Goal: Check status: Check status

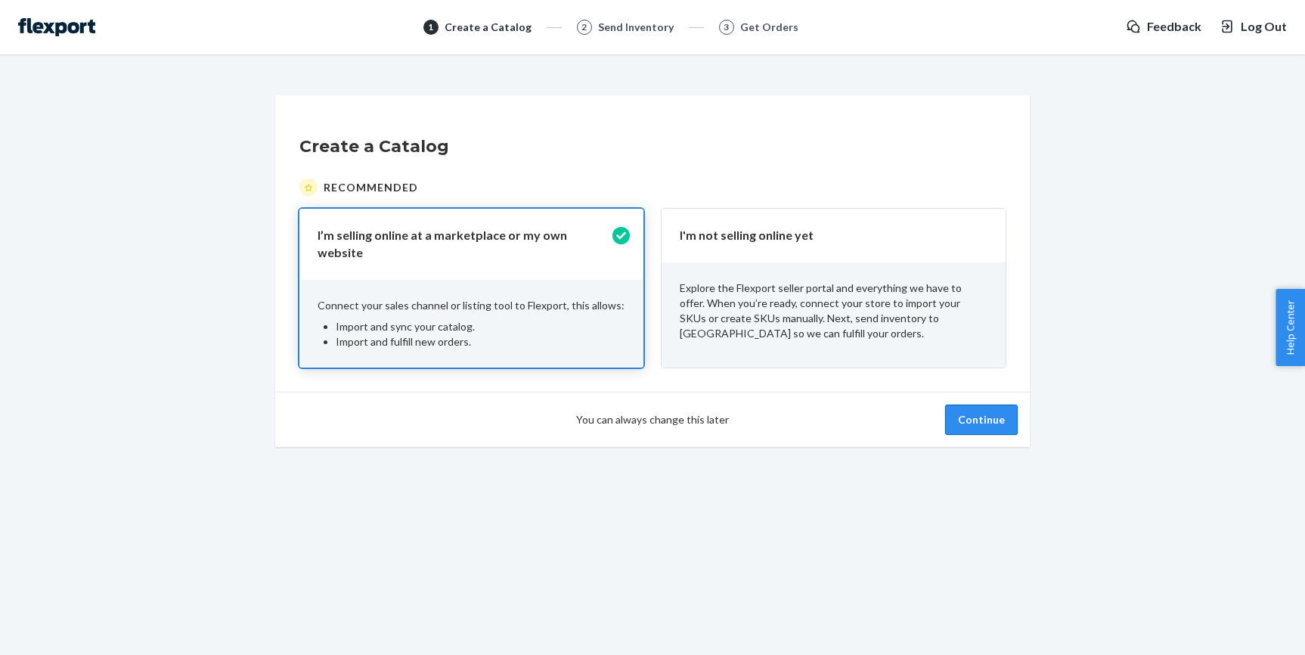
click at [980, 420] on button "Continue" at bounding box center [981, 420] width 73 height 30
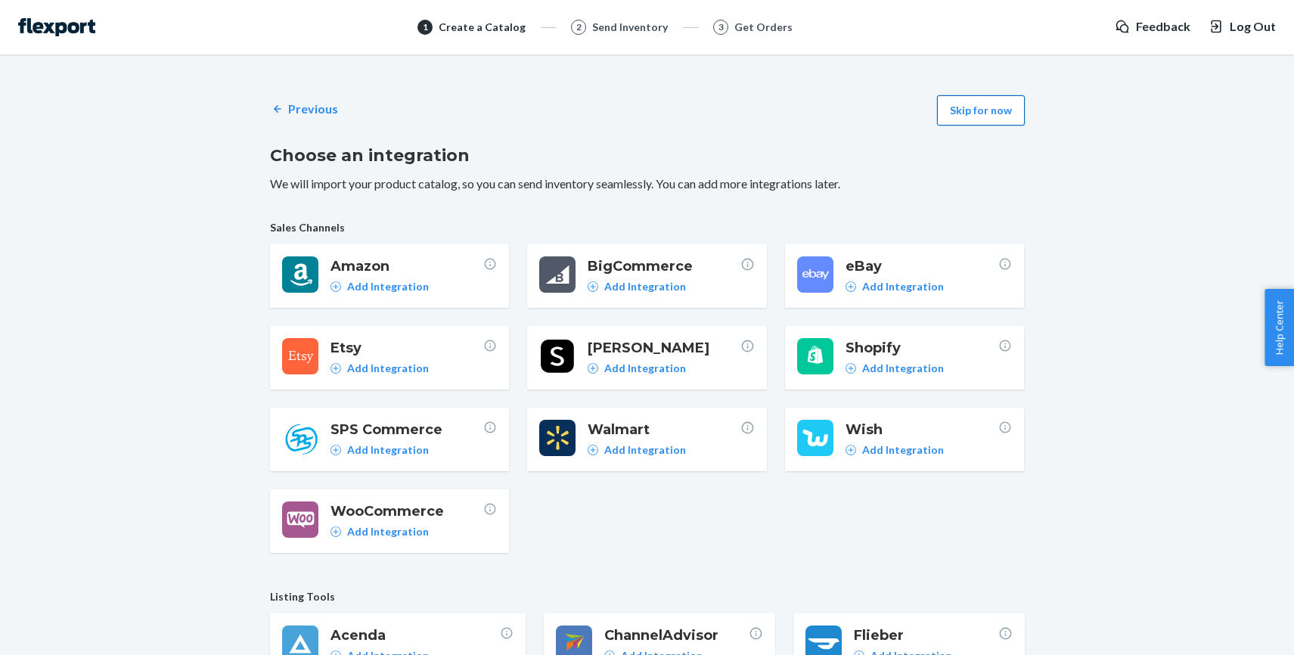
click at [1006, 110] on button "Skip for now" at bounding box center [981, 110] width 88 height 30
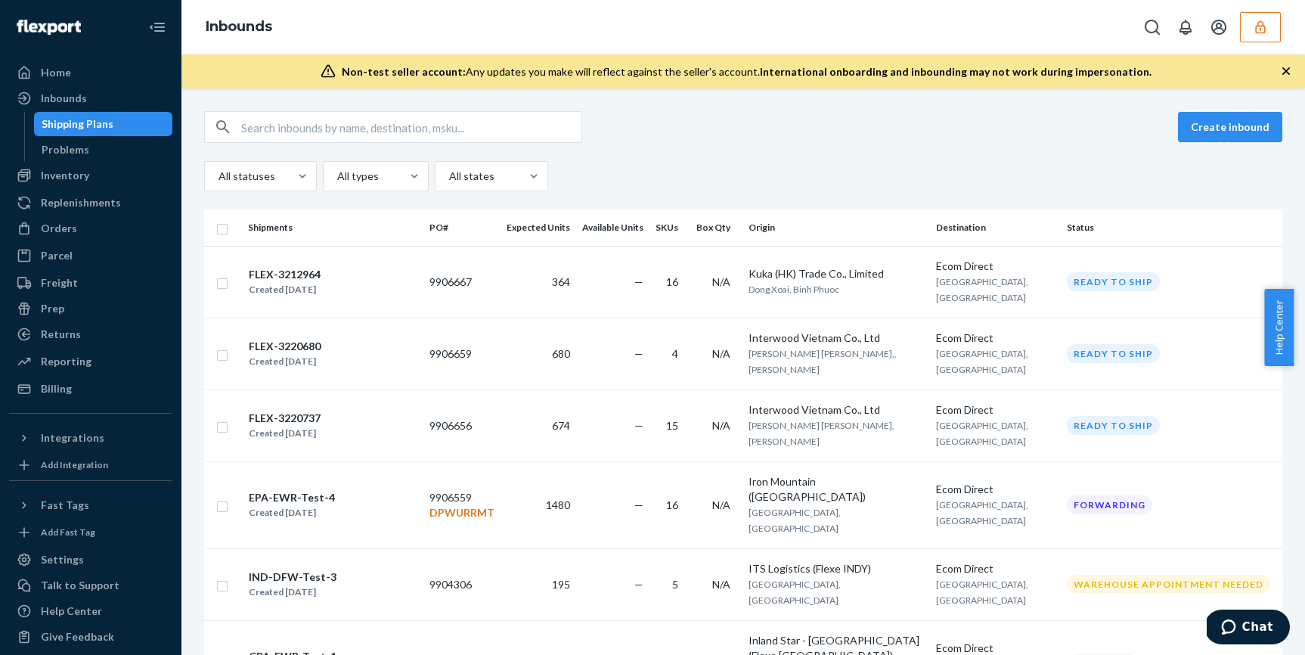
click at [1262, 23] on icon "button" at bounding box center [1260, 27] width 15 height 15
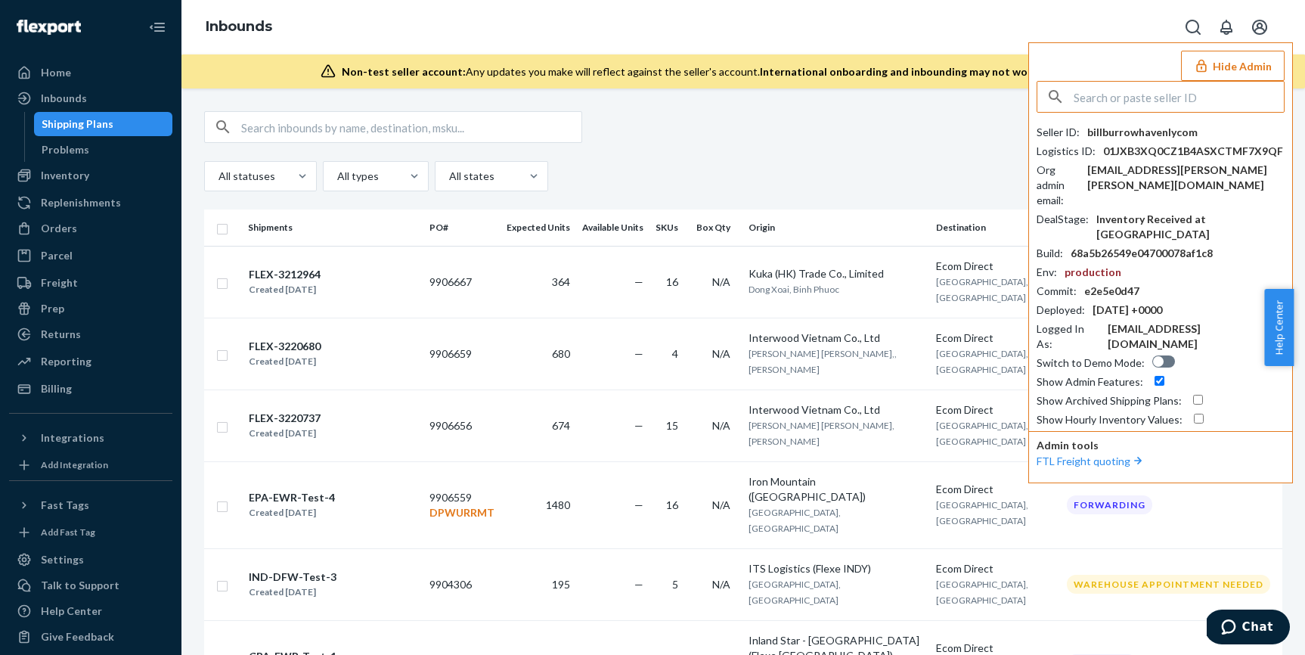
click at [823, 161] on div "All statuses All types All states" at bounding box center [743, 176] width 1078 height 30
click at [1232, 62] on button "Hide Admin" at bounding box center [1233, 66] width 104 height 30
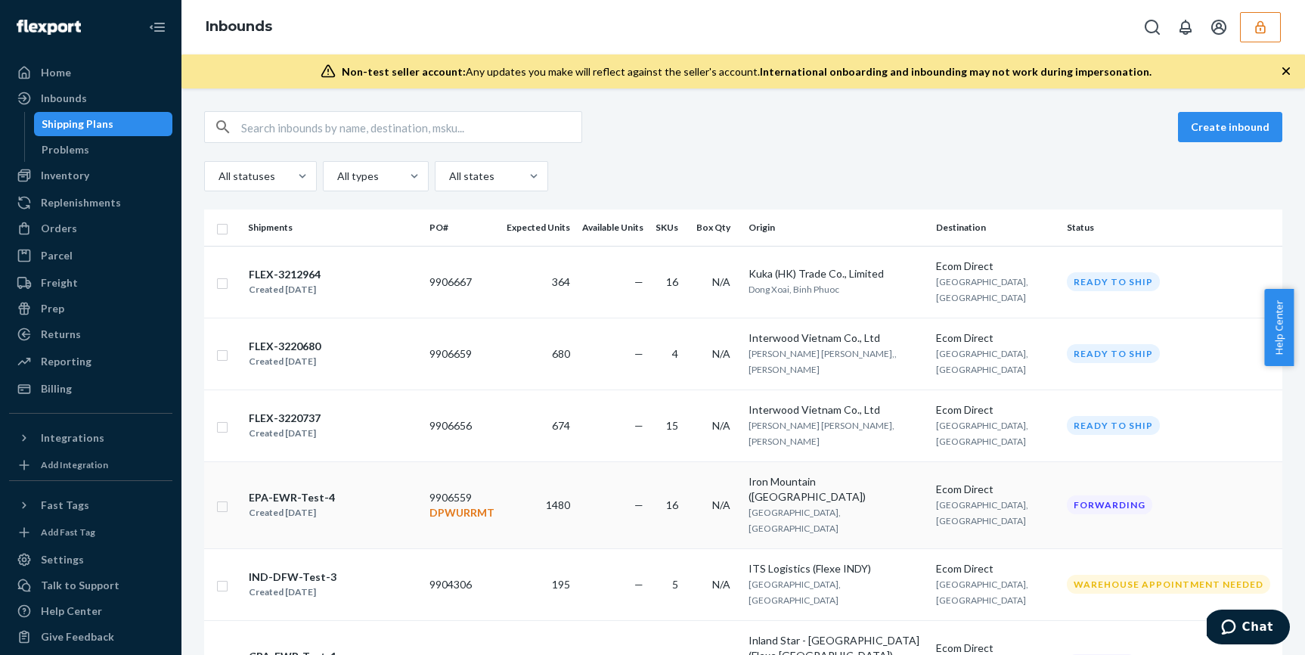
click at [848, 466] on td "Iron Mountain ([GEOGRAPHIC_DATA]) [GEOGRAPHIC_DATA], [GEOGRAPHIC_DATA]" at bounding box center [836, 504] width 188 height 87
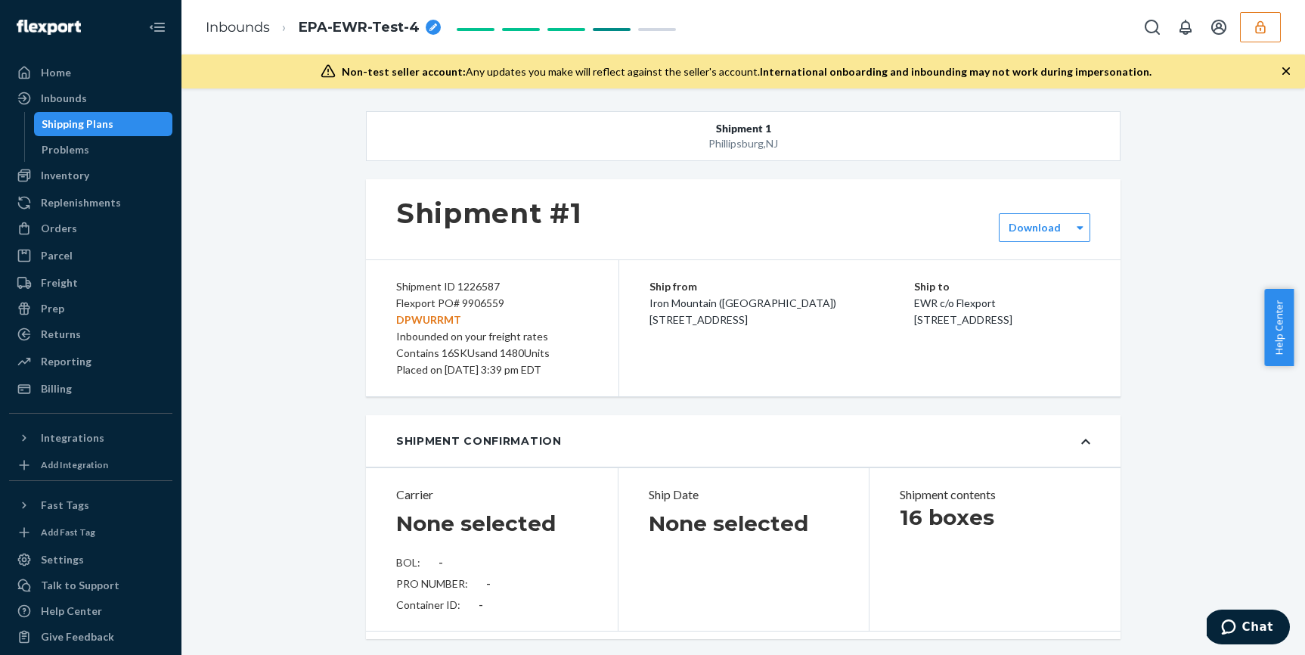
type input "SW4063063"
type input "UB2CJN"
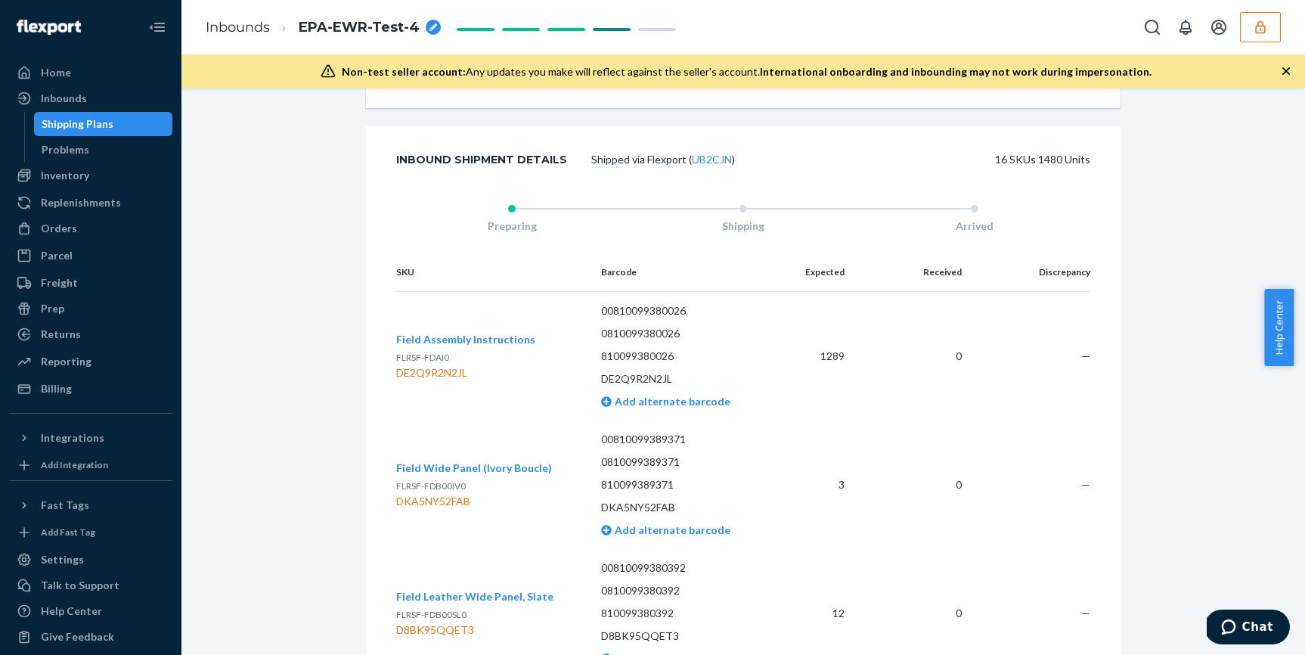
scroll to position [2431, 0]
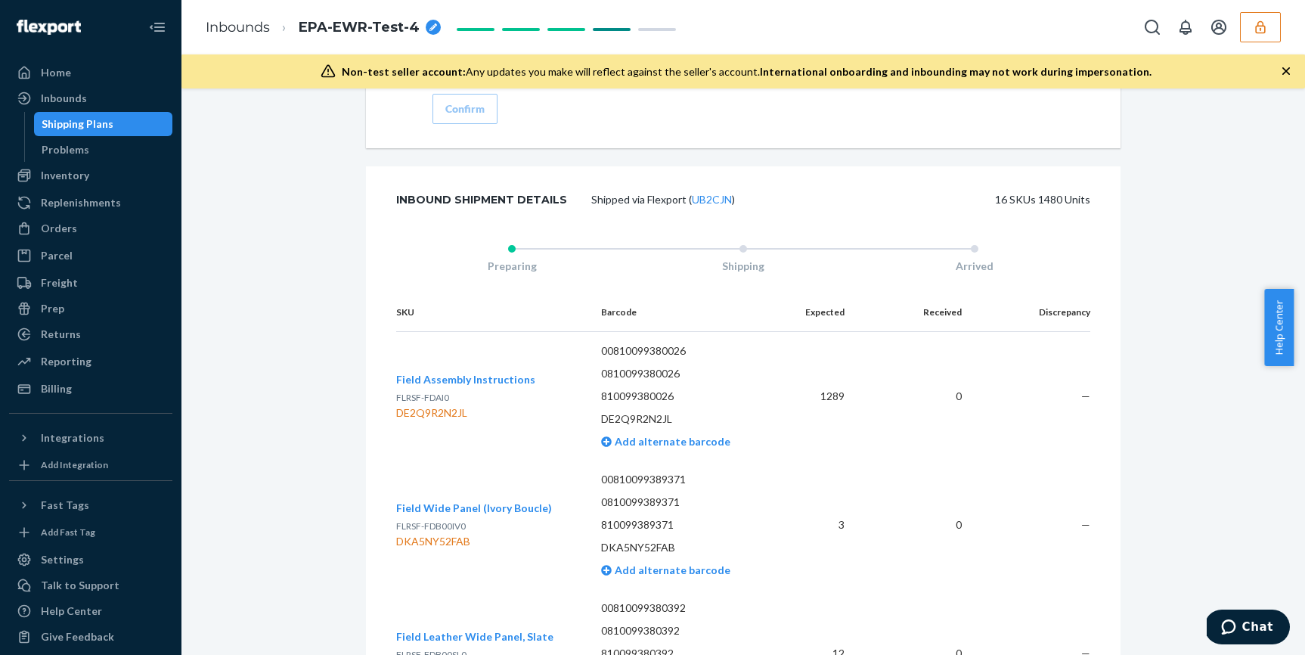
drag, startPoint x: 380, startPoint y: 291, endPoint x: 484, endPoint y: 231, distance: 120.2
click at [281, 223] on div "Shipment 1 [GEOGRAPHIC_DATA] , [GEOGRAPHIC_DATA] Shipment #1 Forwarding Downloa…" at bounding box center [743, 67] width 1101 height 4775
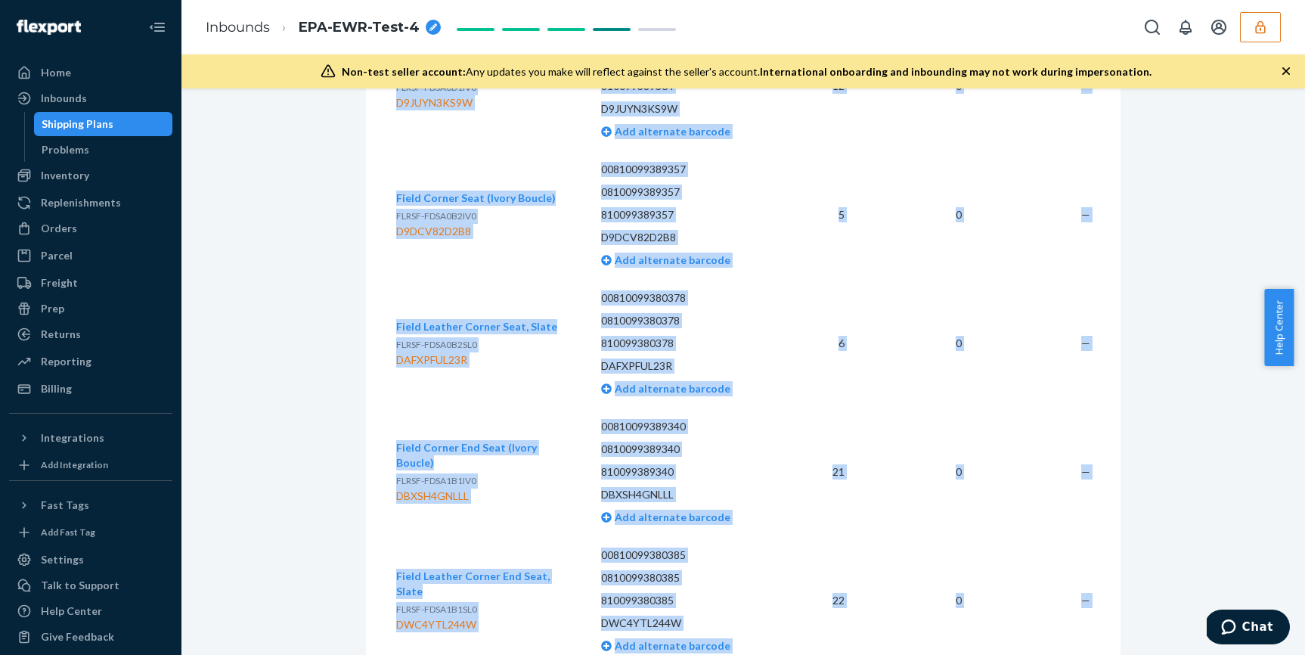
scroll to position [4215, 0]
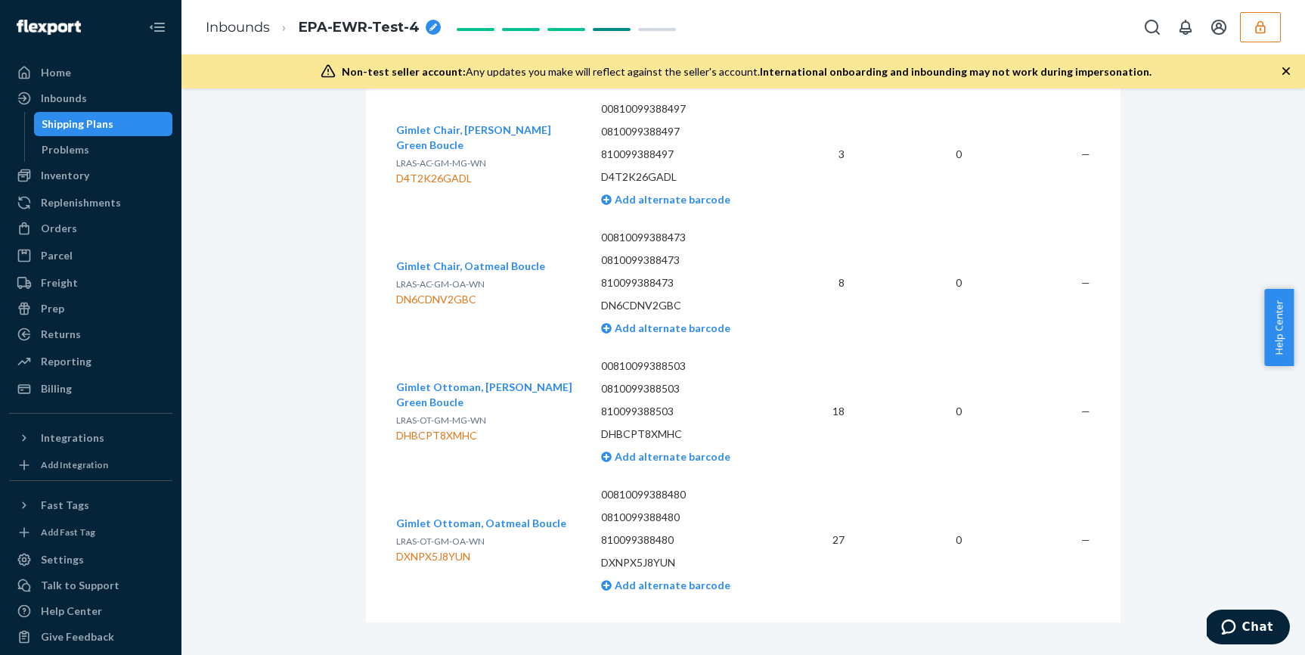
drag, startPoint x: 366, startPoint y: 280, endPoint x: 1033, endPoint y: 721, distance: 799.8
click at [1033, 654] on html "Home Inbounds Shipping Plans Problems Inventory Products Replenishments Orders …" at bounding box center [652, 327] width 1305 height 655
copy div "Preparing Shipping Arrived"
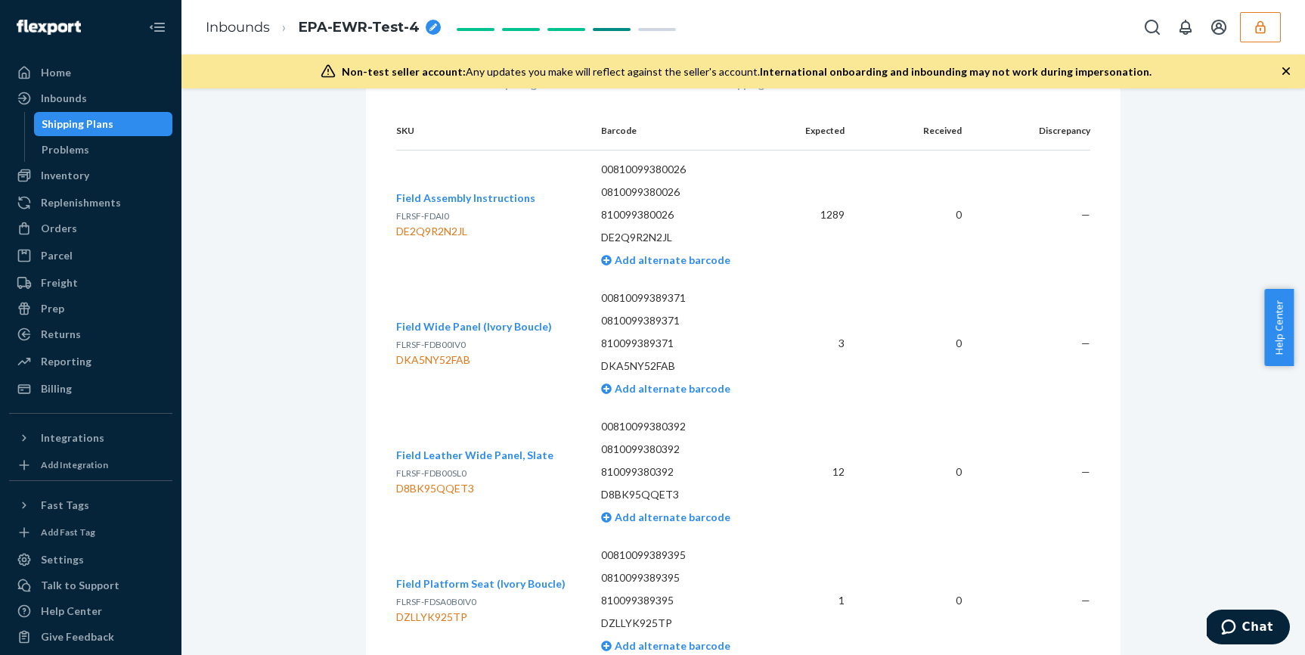
scroll to position [2643, 0]
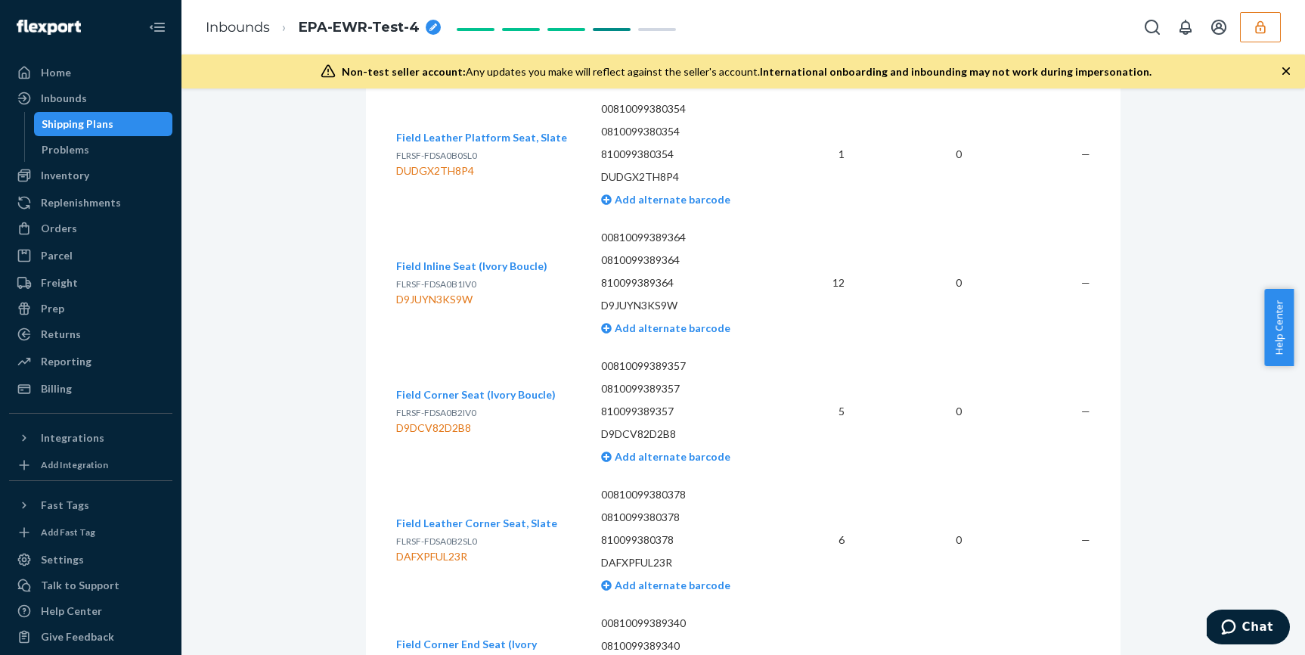
click at [801, 547] on td "6" at bounding box center [819, 540] width 76 height 129
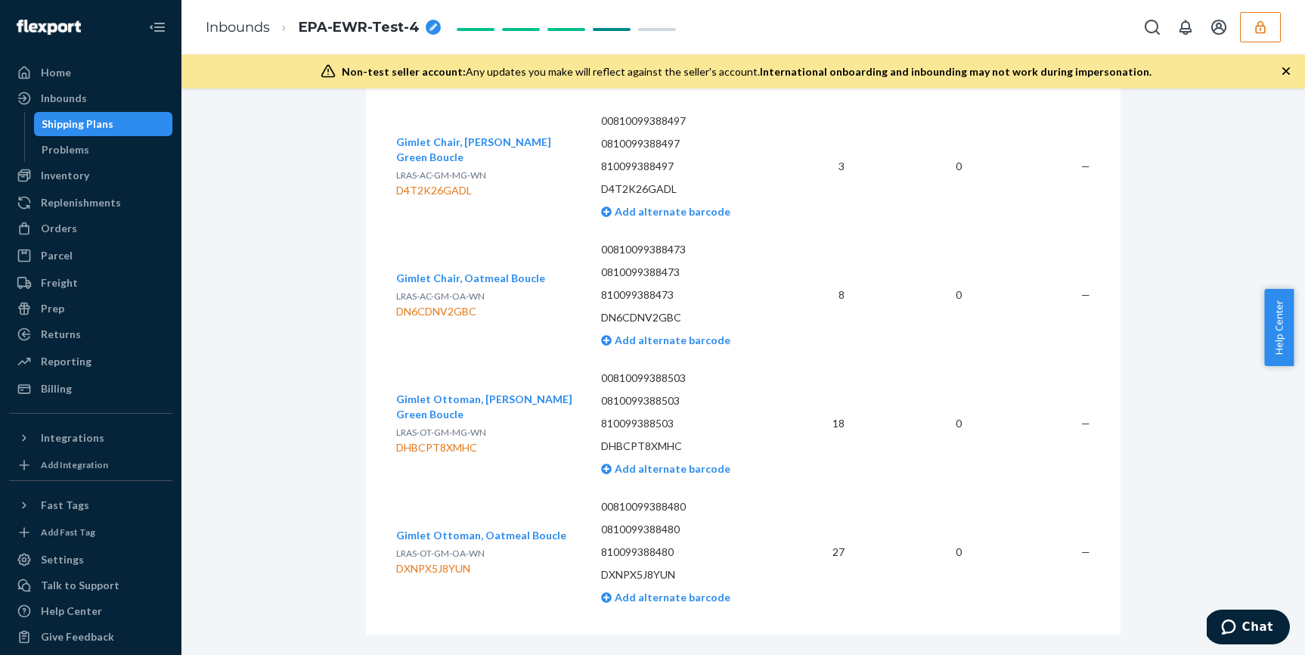
scroll to position [4215, 0]
